Goal: Task Accomplishment & Management: Complete application form

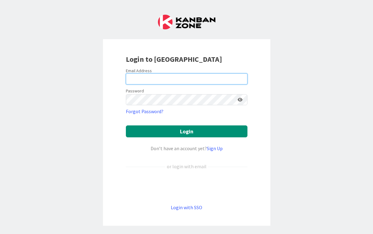
click at [206, 79] on input "email" at bounding box center [186, 78] width 121 height 11
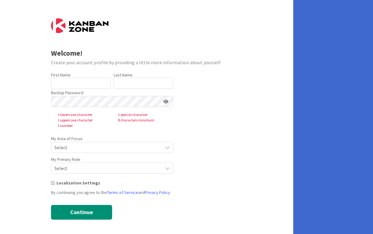
type input "Ben"
type input "[PERSON_NAME] II"
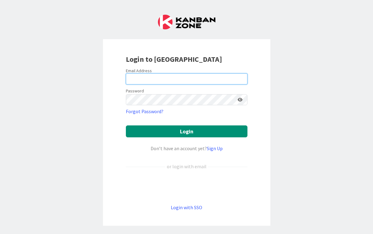
click at [213, 78] on input "email" at bounding box center [186, 78] width 121 height 11
type input "[EMAIL_ADDRESS]"
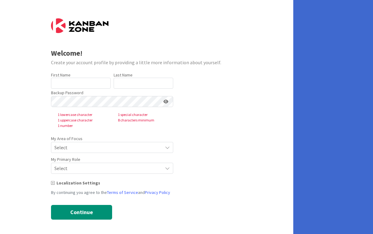
type input "Ben"
type input "Johnson II"
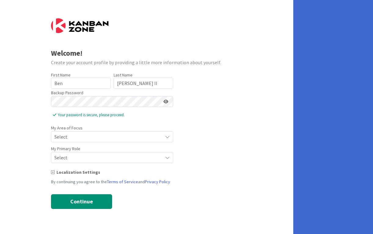
click at [167, 101] on icon at bounding box center [165, 101] width 5 height 4
click at [129, 138] on span "Select" at bounding box center [106, 136] width 105 height 9
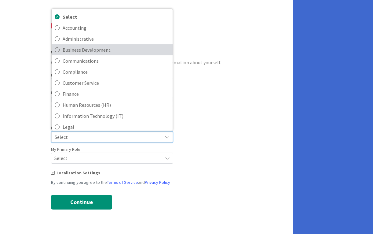
click at [128, 51] on span "Business Development" at bounding box center [116, 49] width 107 height 9
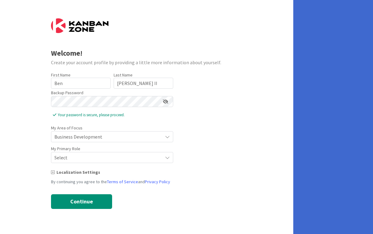
click at [111, 141] on span "Select" at bounding box center [106, 136] width 105 height 9
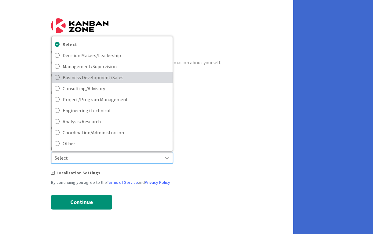
click at [112, 78] on span "Business Development/Sales" at bounding box center [116, 77] width 107 height 9
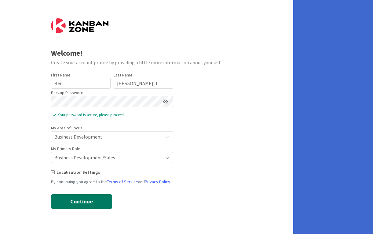
click at [85, 201] on button "Continue" at bounding box center [81, 201] width 61 height 15
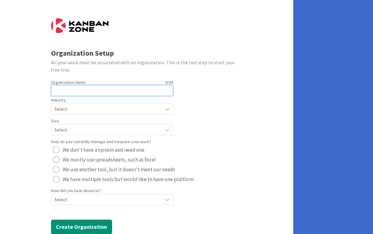
click at [120, 91] on input "text" at bounding box center [112, 90] width 122 height 11
type input "L-eaf"
click at [100, 109] on span "Select" at bounding box center [106, 108] width 105 height 9
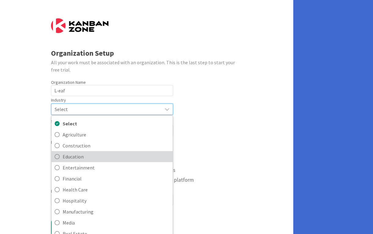
click at [84, 156] on span "Education" at bounding box center [116, 156] width 107 height 9
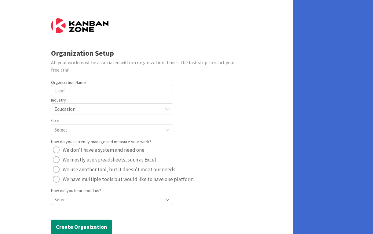
scroll to position [16, 0]
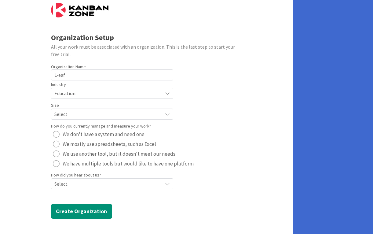
click at [75, 97] on span "Select" at bounding box center [106, 93] width 105 height 9
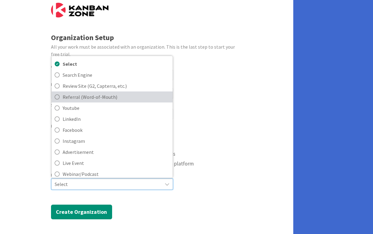
click at [81, 97] on span "Referral (Word-of-Mouth)" at bounding box center [116, 96] width 107 height 9
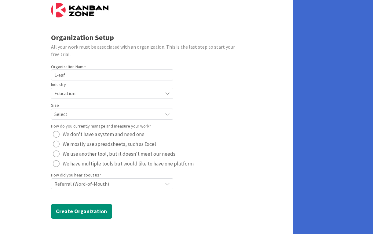
click at [81, 97] on span "Select" at bounding box center [106, 93] width 105 height 9
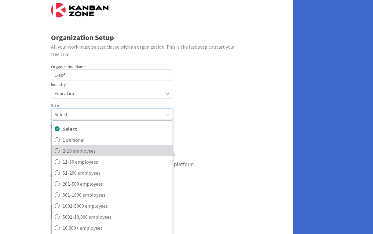
click at [76, 149] on span "2-10 employees" at bounding box center [116, 150] width 107 height 9
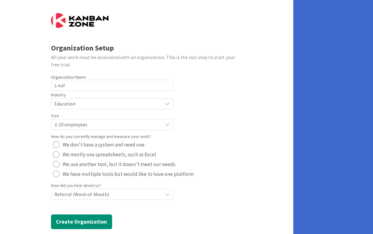
scroll to position [0, 0]
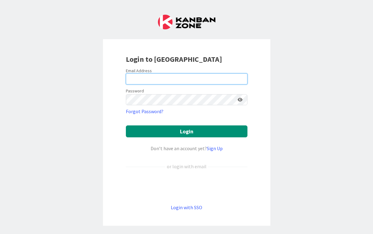
click at [224, 81] on input "email" at bounding box center [186, 78] width 121 height 11
type input "[EMAIL_ADDRESS]"
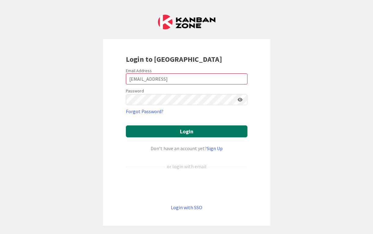
click at [192, 130] on button "Login" at bounding box center [186, 131] width 121 height 12
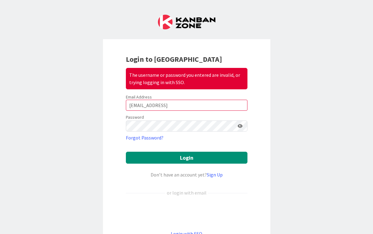
click at [238, 126] on icon at bounding box center [239, 126] width 5 height 4
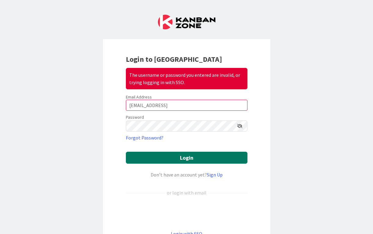
click at [216, 151] on button "Login" at bounding box center [186, 157] width 121 height 12
click at [202, 154] on button "Login" at bounding box center [186, 157] width 121 height 12
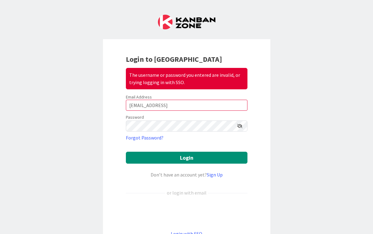
click at [237, 125] on icon at bounding box center [239, 126] width 5 height 4
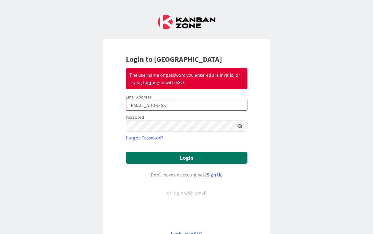
click at [160, 154] on button "Login" at bounding box center [186, 157] width 121 height 12
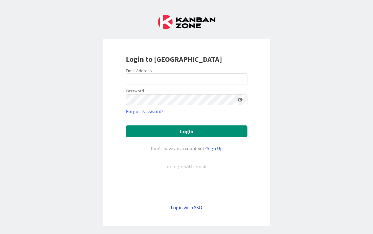
click at [180, 206] on link "Login with SSO" at bounding box center [186, 207] width 31 height 6
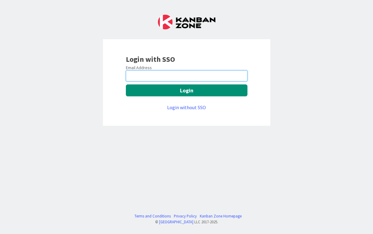
click at [175, 76] on input "email" at bounding box center [186, 75] width 121 height 11
type input "[EMAIL_ADDRESS]"
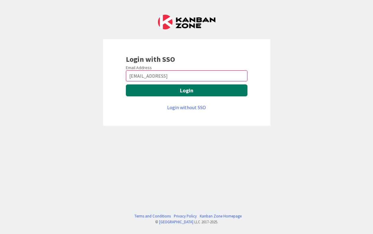
click at [175, 90] on button "Login" at bounding box center [186, 90] width 121 height 12
